Goal: Transaction & Acquisition: Purchase product/service

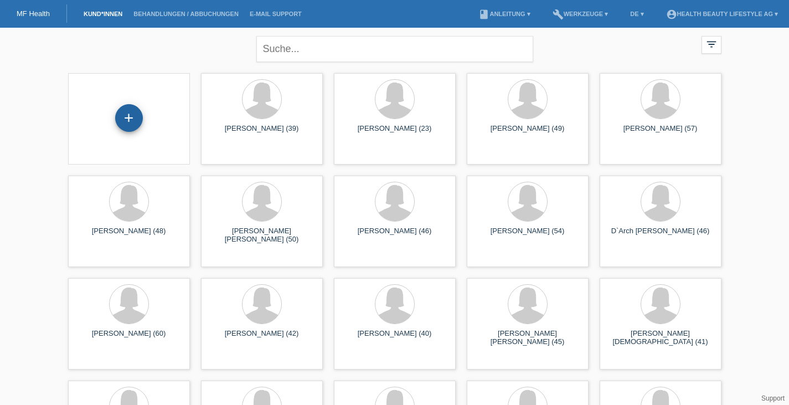
click at [132, 123] on div "+" at bounding box center [129, 118] width 28 height 28
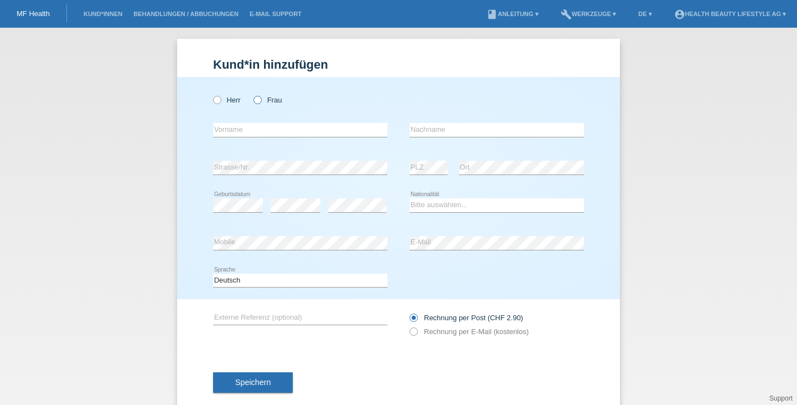
click at [252, 94] on icon at bounding box center [252, 94] width 0 height 0
click at [256, 98] on input "Frau" at bounding box center [256, 99] width 7 height 7
radio input "true"
click at [253, 129] on input "text" at bounding box center [300, 130] width 174 height 14
drag, startPoint x: 284, startPoint y: 132, endPoint x: 204, endPoint y: 131, distance: 80.8
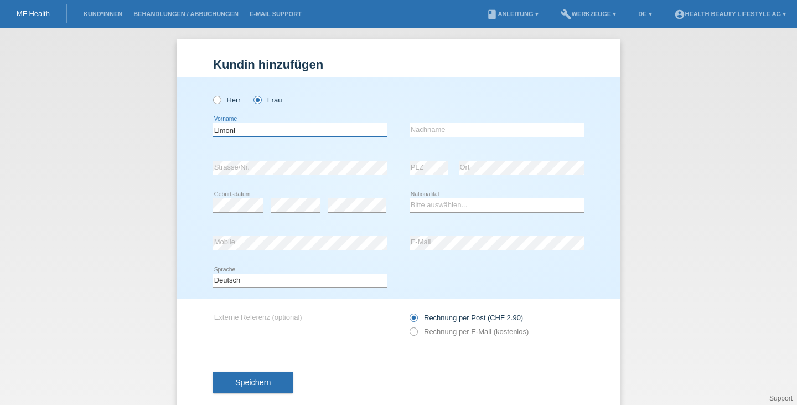
click at [204, 131] on div "Herr Frau Limoni error Vorname C" at bounding box center [398, 188] width 443 height 222
type input "[PERSON_NAME]"
type input "Limoni"
click at [438, 203] on select "Bitte auswählen... Schweiz Deutschland Liechtenstein Österreich ------------ Af…" at bounding box center [496, 204] width 174 height 13
select select "CH"
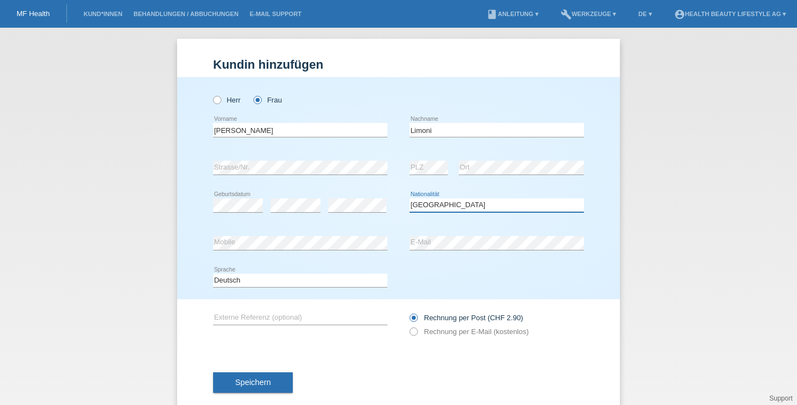
click at [409, 198] on select "Bitte auswählen... Schweiz Deutschland Liechtenstein Österreich ------------ Af…" at bounding box center [496, 204] width 174 height 13
click at [450, 333] on label "Rechnung per E-Mail (kostenlos)" at bounding box center [468, 331] width 119 height 8
click at [417, 333] on input "Rechnung per E-Mail (kostenlos)" at bounding box center [412, 334] width 7 height 14
radio input "true"
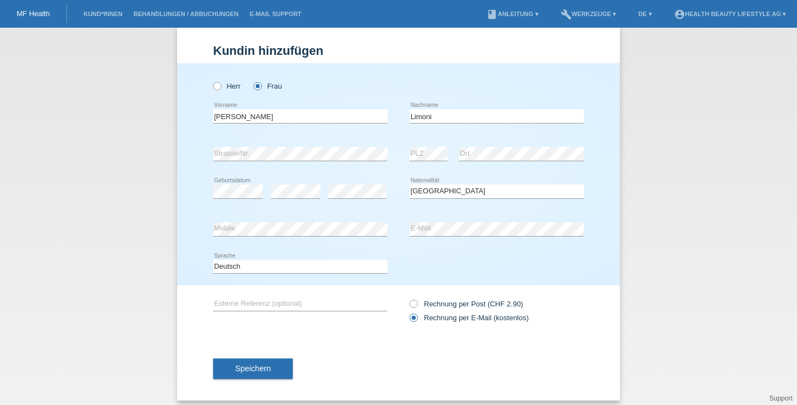
scroll to position [22, 0]
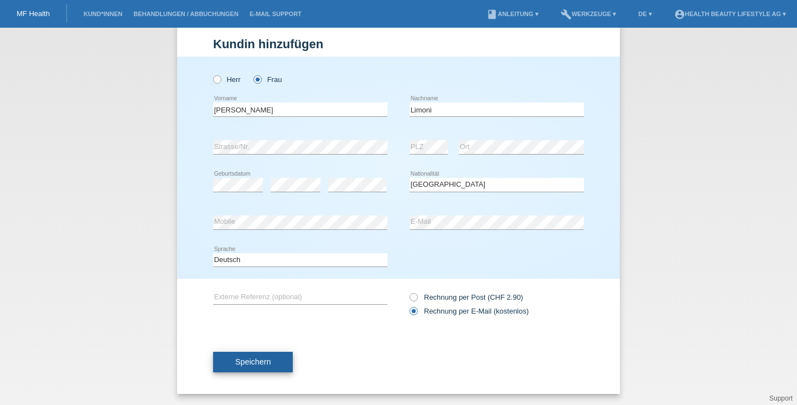
click at [267, 365] on button "Speichern" at bounding box center [253, 361] width 80 height 21
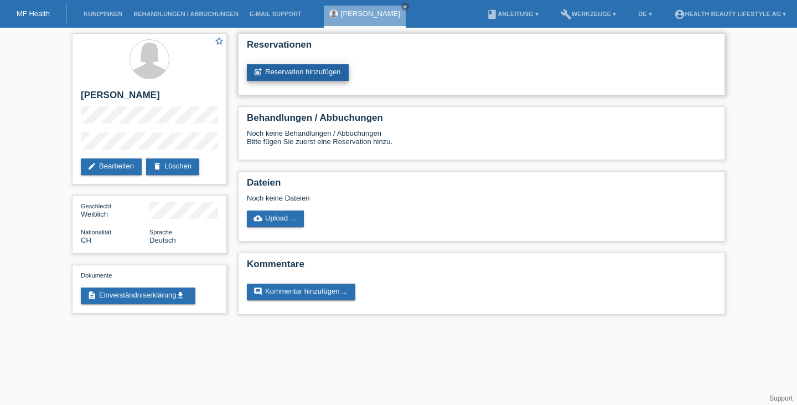
click at [330, 75] on link "post_add Reservation hinzufügen" at bounding box center [298, 72] width 102 height 17
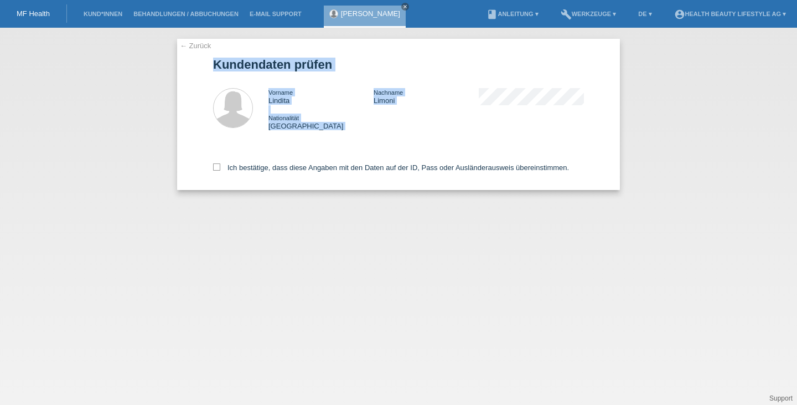
drag, startPoint x: 214, startPoint y: 64, endPoint x: 537, endPoint y: 117, distance: 327.4
click at [537, 117] on form "Kundendaten prüfen Vorname Lindita Nachname Limoni Nationalität Schweiz" at bounding box center [398, 124] width 371 height 132
click at [537, 117] on div "Nationalität Schweiz" at bounding box center [425, 121] width 315 height 17
drag, startPoint x: 216, startPoint y: 66, endPoint x: 315, endPoint y: 64, distance: 99.6
click at [315, 64] on h1 "Kundendaten prüfen" at bounding box center [398, 65] width 371 height 14
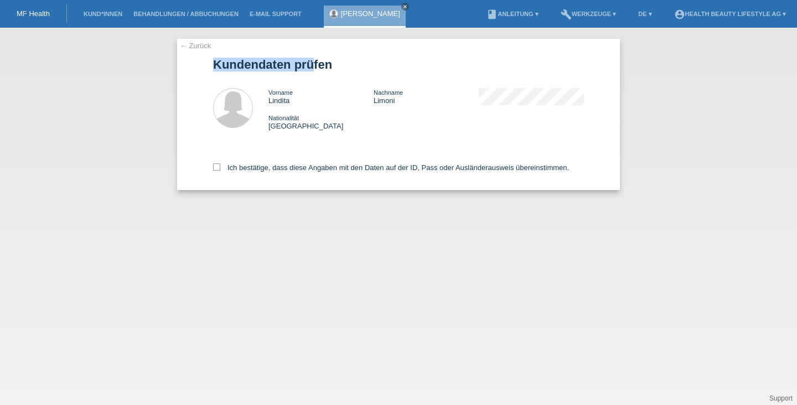
click at [315, 64] on h1 "Kundendaten prüfen" at bounding box center [398, 65] width 371 height 14
drag, startPoint x: 287, startPoint y: 126, endPoint x: 302, endPoint y: 127, distance: 14.4
click at [302, 127] on div "Nationalität Schweiz" at bounding box center [320, 121] width 105 height 17
click at [214, 167] on icon at bounding box center [216, 166] width 7 height 7
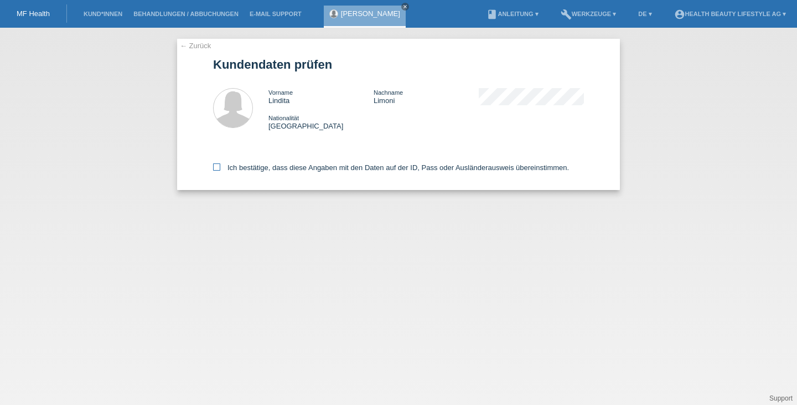
click at [214, 167] on input "Ich bestätige, dass diese Angaben mit den Daten auf der ID, Pass oder Ausländer…" at bounding box center [216, 166] width 7 height 7
checkbox input "true"
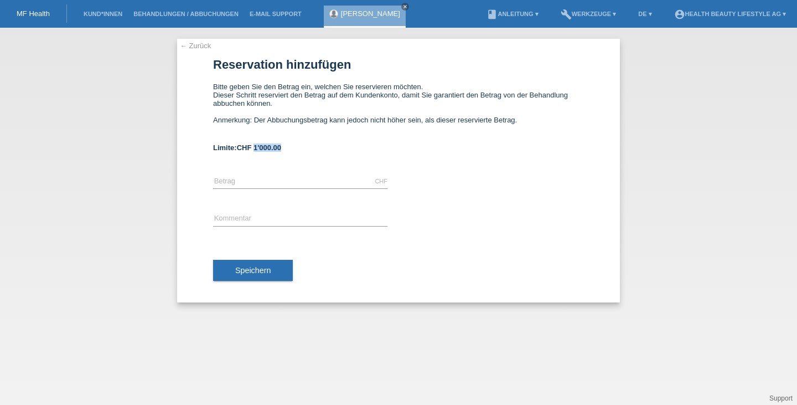
drag, startPoint x: 256, startPoint y: 148, endPoint x: 308, endPoint y: 147, distance: 52.0
click at [308, 147] on div "Limite: CHF 1'000.00" at bounding box center [398, 147] width 371 height 8
click at [287, 151] on div "Limite: CHF 1'000.00" at bounding box center [398, 147] width 371 height 8
drag, startPoint x: 256, startPoint y: 149, endPoint x: 304, endPoint y: 149, distance: 48.1
click at [304, 149] on div "Limite: CHF 1'000.00" at bounding box center [398, 147] width 371 height 8
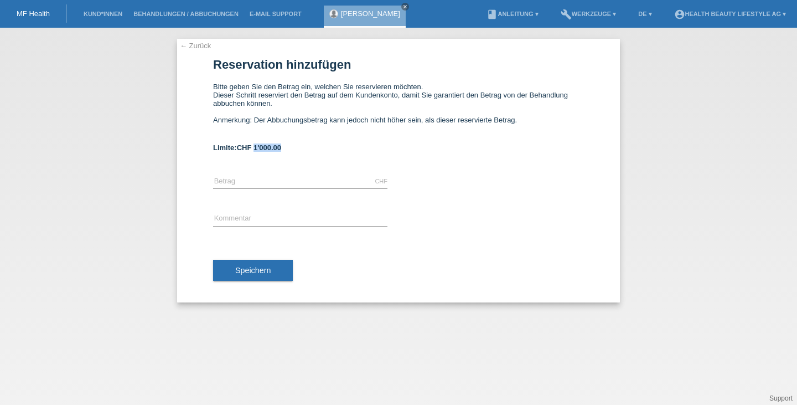
click at [304, 149] on div "Limite: CHF 1'000.00" at bounding box center [398, 147] width 371 height 8
drag, startPoint x: 216, startPoint y: 151, endPoint x: 281, endPoint y: 149, distance: 64.8
click at [281, 150] on b "Limite: CHF 1'000.00" at bounding box center [247, 147] width 68 height 8
click at [281, 149] on span "CHF 1'000.00" at bounding box center [259, 147] width 44 height 8
drag, startPoint x: 287, startPoint y: 148, endPoint x: 220, endPoint y: 147, distance: 66.4
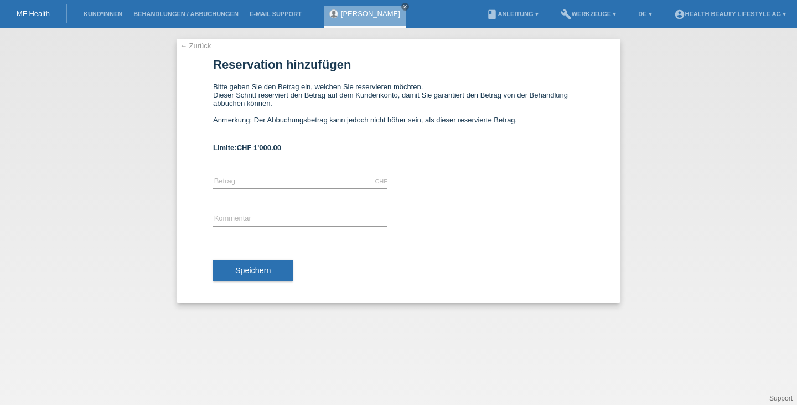
click at [201, 153] on div "← Zurück Reservation hinzufügen Bitte geben Sie den Betrag ein, welchen Sie res…" at bounding box center [398, 170] width 443 height 263
click at [220, 147] on b "Limite: CHF 1'000.00" at bounding box center [247, 147] width 68 height 8
click at [307, 137] on form "Reservation hinzufügen Bitte geben Sie den Betrag ein, welchen Sie reservieren …" at bounding box center [398, 180] width 371 height 244
drag, startPoint x: 290, startPoint y: 147, endPoint x: 200, endPoint y: 152, distance: 90.3
click at [200, 152] on div "← Zurück Reservation hinzufügen Bitte geben Sie den Betrag ein, welchen Sie res…" at bounding box center [398, 170] width 443 height 263
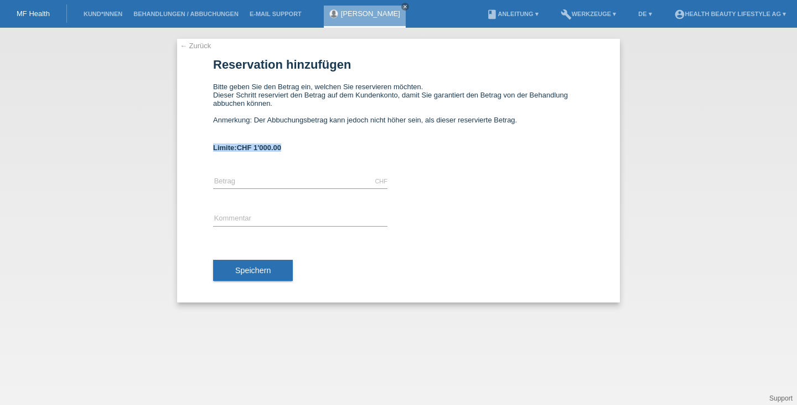
click at [200, 152] on div "← Zurück Reservation hinzufügen Bitte geben Sie den Betrag ein, welchen Sie res…" at bounding box center [398, 170] width 443 height 263
click at [262, 181] on input "text" at bounding box center [300, 181] width 174 height 14
drag, startPoint x: 255, startPoint y: 283, endPoint x: 253, endPoint y: 274, distance: 8.9
click at [255, 283] on div "Speichern" at bounding box center [398, 270] width 371 height 64
click at [253, 273] on span "Speichern" at bounding box center [252, 270] width 35 height 9
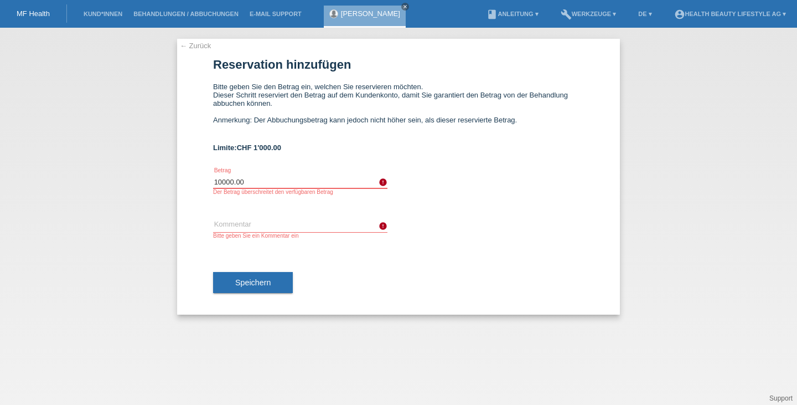
click at [257, 180] on input "10000.00" at bounding box center [300, 181] width 174 height 14
type input "1000.00"
click at [279, 285] on button "Speichern" at bounding box center [253, 282] width 80 height 21
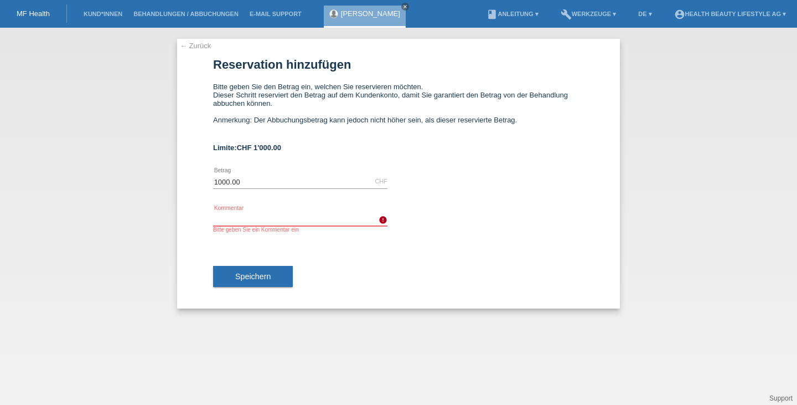
click at [261, 223] on input "text" at bounding box center [300, 219] width 174 height 14
type input "Lanluma Anzahlung"
click at [268, 278] on span "Speichern" at bounding box center [252, 276] width 35 height 9
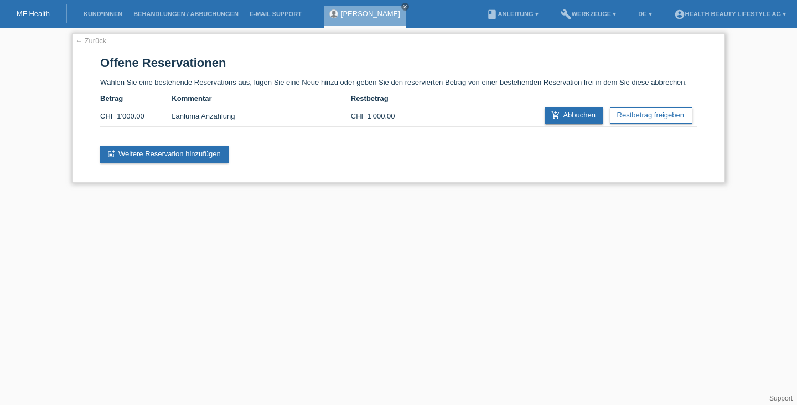
click at [95, 40] on link "← Zurück" at bounding box center [90, 41] width 31 height 8
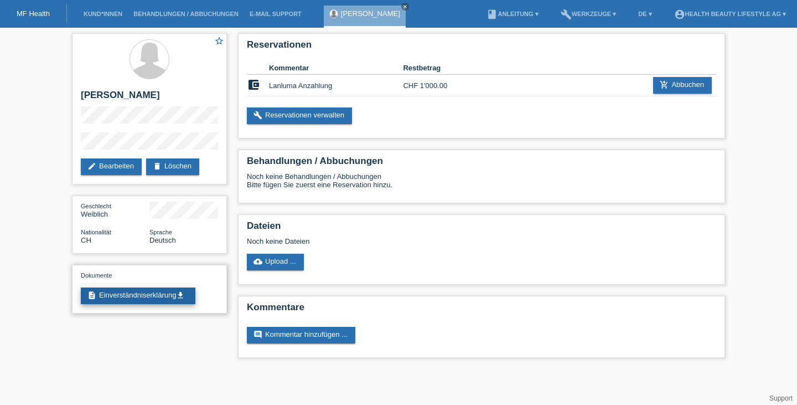
click at [131, 302] on link "description Einverständniserklärung get_app" at bounding box center [138, 295] width 115 height 17
click at [677, 87] on link "add_shopping_cart Abbuchen" at bounding box center [682, 85] width 59 height 17
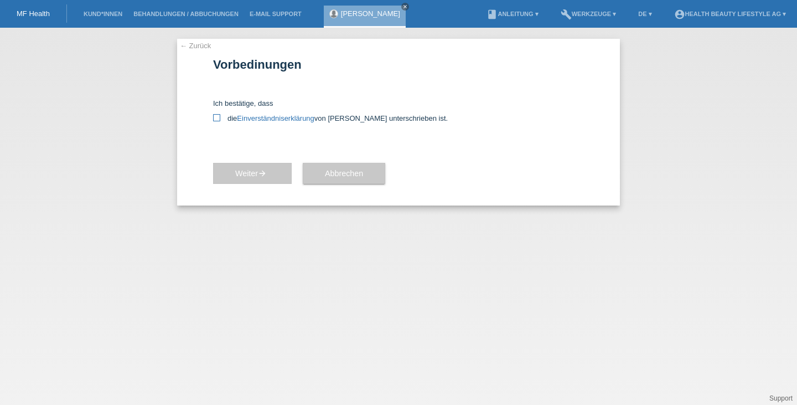
click at [220, 116] on icon at bounding box center [216, 117] width 7 height 7
click at [220, 116] on input "die Einverständniserklärung von der Kundin unterschrieben ist." at bounding box center [216, 117] width 7 height 7
checkbox input "true"
drag, startPoint x: 222, startPoint y: 106, endPoint x: 268, endPoint y: 104, distance: 46.5
click at [268, 104] on div "Ich bestätige, dass die Einverständniserklärung von der Kundin unterschrieben i…" at bounding box center [398, 110] width 371 height 23
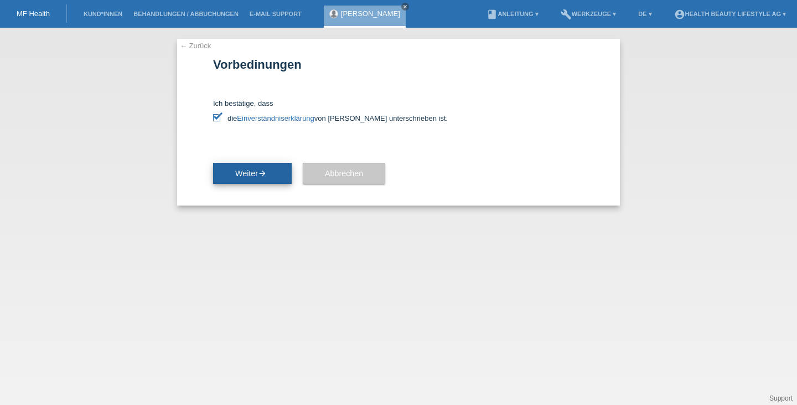
click at [273, 177] on button "Weiter arrow_forward" at bounding box center [252, 173] width 79 height 21
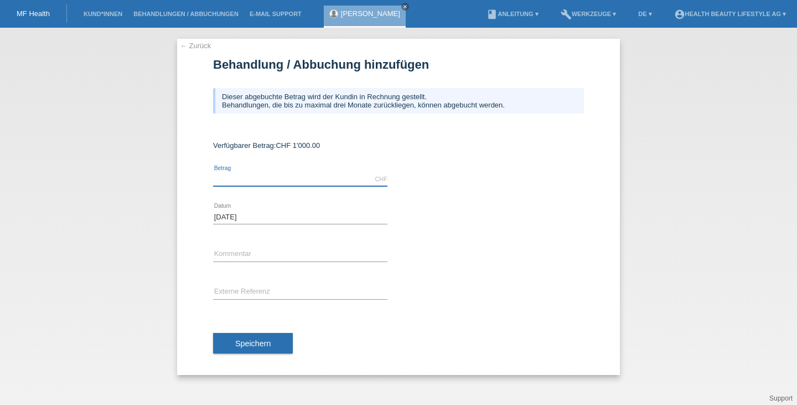
click at [260, 177] on input "text" at bounding box center [300, 179] width 174 height 14
type input "1000.00"
click at [253, 252] on input "text" at bounding box center [300, 254] width 174 height 14
type input "Lanluma Anzahlung"
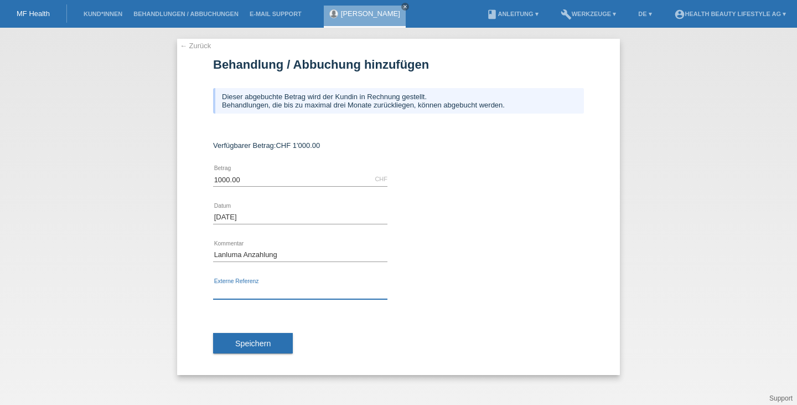
click at [255, 291] on input "text" at bounding box center [300, 292] width 174 height 14
click at [472, 322] on div "Speichern" at bounding box center [398, 343] width 371 height 64
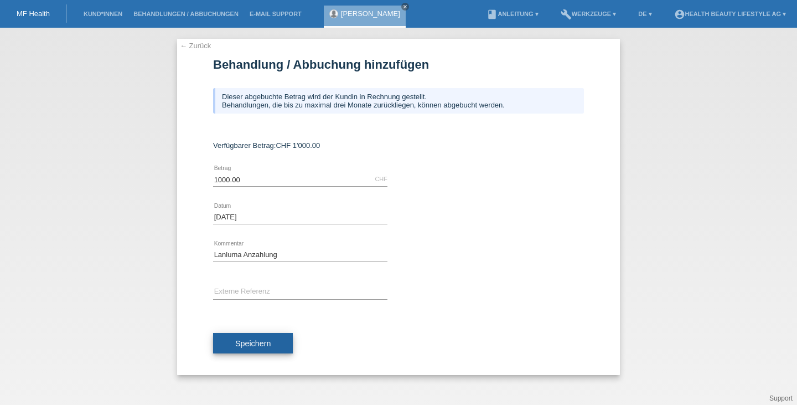
click at [261, 341] on span "Speichern" at bounding box center [252, 343] width 35 height 9
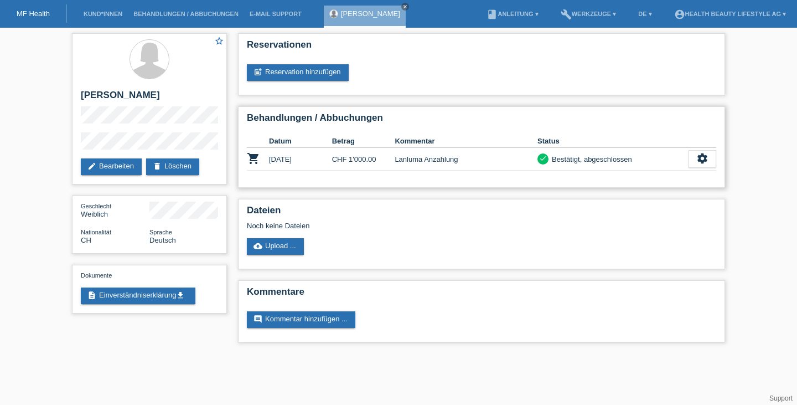
drag, startPoint x: 552, startPoint y: 159, endPoint x: 641, endPoint y: 155, distance: 89.2
click at [641, 155] on div "check Bestätigt, abgeschlossen" at bounding box center [612, 159] width 151 height 12
click at [623, 161] on div "Bestätigt, abgeschlossen" at bounding box center [590, 159] width 84 height 12
